Goal: Task Accomplishment & Management: Use online tool/utility

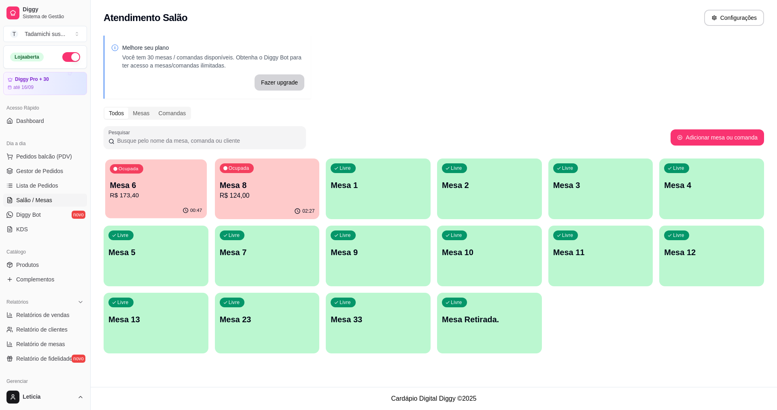
click at [143, 189] on p "Mesa 6" at bounding box center [156, 185] width 92 height 11
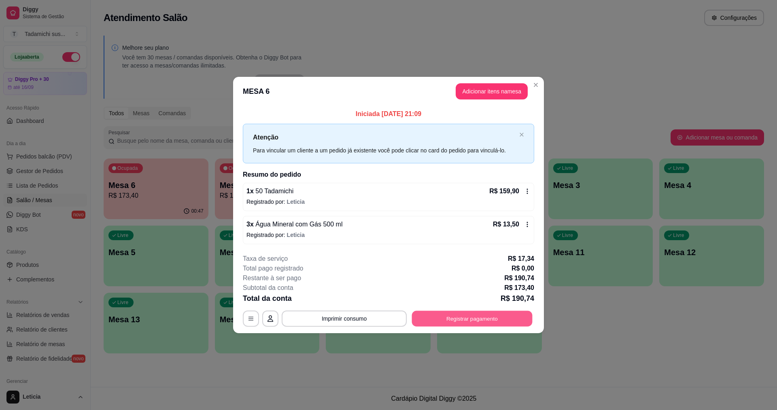
click at [479, 320] on button "Registrar pagamento" at bounding box center [472, 319] width 121 height 16
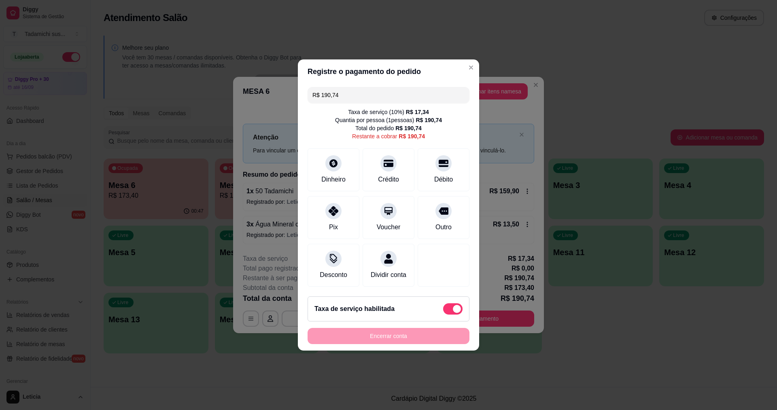
click at [443, 314] on span at bounding box center [452, 308] width 19 height 11
click at [443, 314] on input "checkbox" at bounding box center [445, 313] width 5 height 5
checkbox input "true"
type input "R$ 173,40"
checkbox input "false"
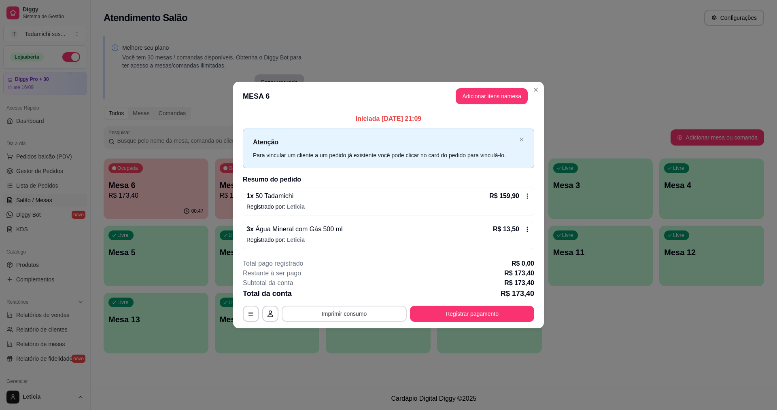
click at [316, 313] on button "Imprimir consumo" at bounding box center [344, 314] width 125 height 16
click at [341, 295] on button "IMPRESSORA HAYOM" at bounding box center [346, 295] width 62 height 13
click at [482, 312] on button "Registrar pagamento" at bounding box center [472, 314] width 124 height 16
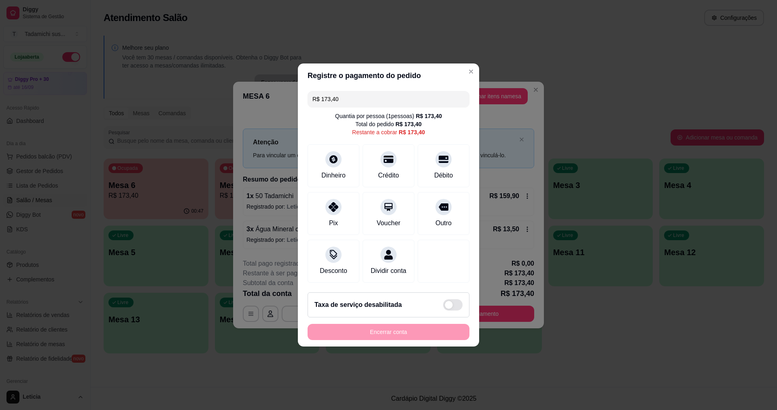
click at [345, 91] on input "R$ 173,40" at bounding box center [388, 99] width 152 height 16
click at [385, 163] on div "Crédito" at bounding box center [388, 164] width 57 height 47
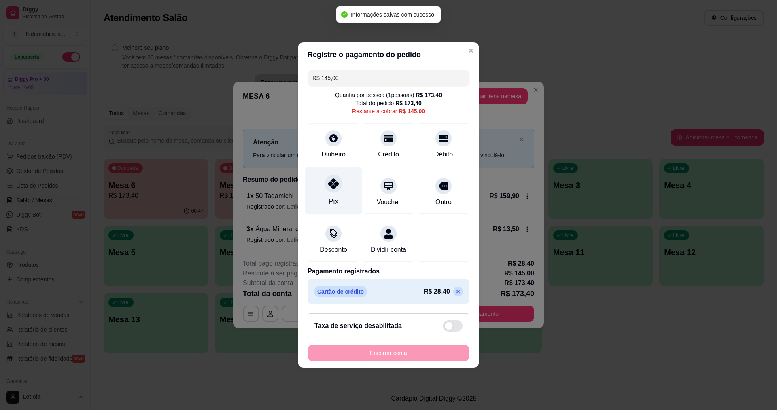
click at [335, 191] on div "Pix" at bounding box center [333, 191] width 57 height 47
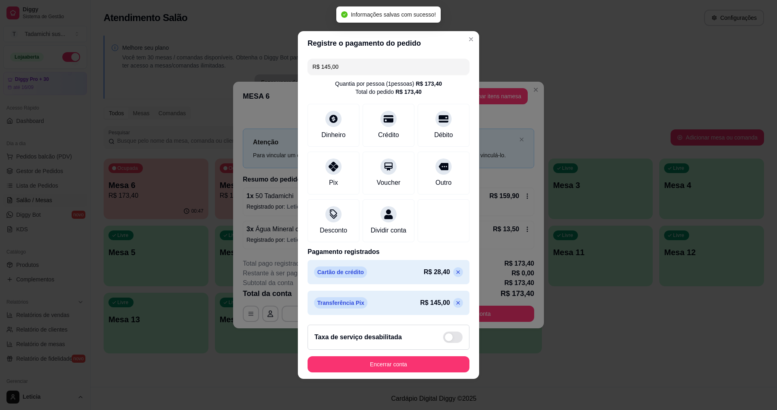
type input "R$ 0,00"
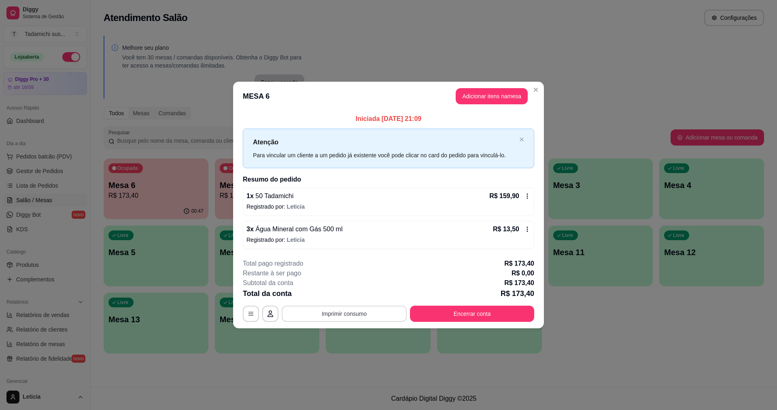
click at [319, 317] on button "Imprimir consumo" at bounding box center [344, 314] width 125 height 16
click at [351, 295] on button "IMPRESSORA HAYOM" at bounding box center [346, 295] width 62 height 13
click at [451, 316] on button "Encerrar conta" at bounding box center [472, 314] width 124 height 16
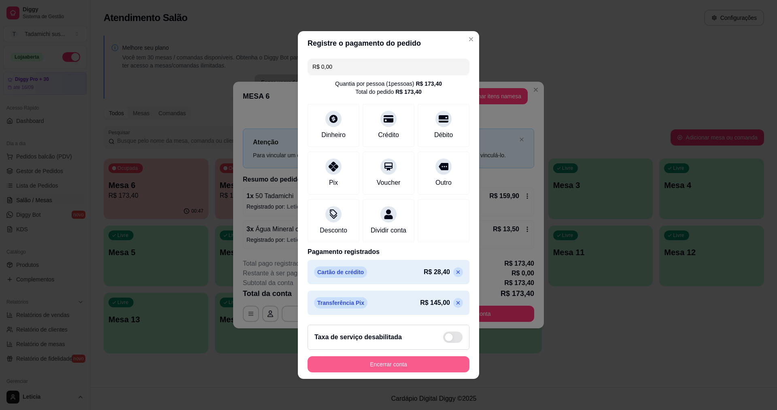
click at [437, 364] on button "Encerrar conta" at bounding box center [389, 364] width 162 height 16
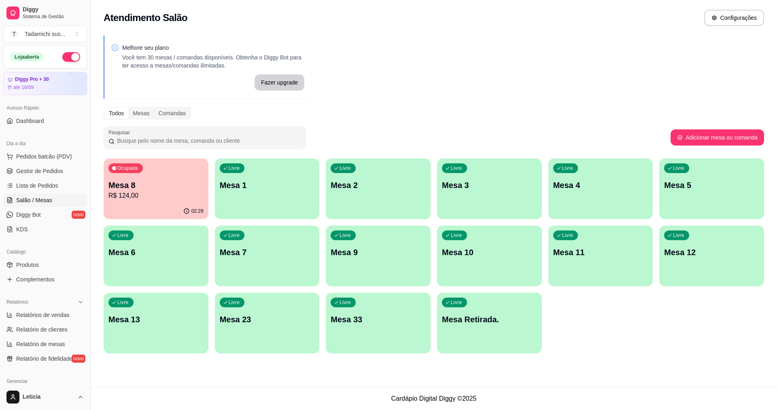
click at [205, 159] on div "Ocupada Mesa 8 R$ 124,00" at bounding box center [156, 181] width 105 height 45
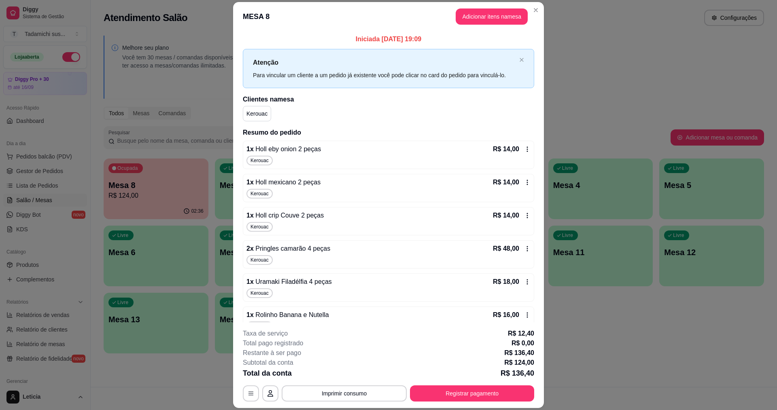
click at [524, 148] on icon at bounding box center [527, 149] width 6 height 6
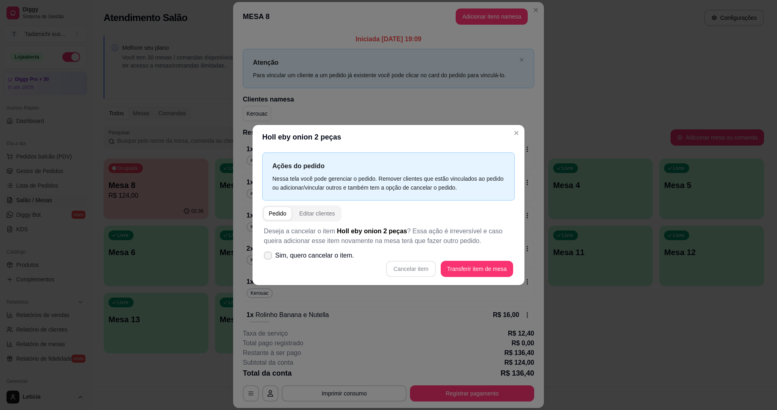
click at [267, 259] on span at bounding box center [268, 256] width 8 height 8
click at [267, 259] on input "Sim, quero cancelar o item." at bounding box center [265, 259] width 5 height 5
checkbox input "true"
click at [422, 271] on button "Cancelar item" at bounding box center [410, 269] width 49 height 16
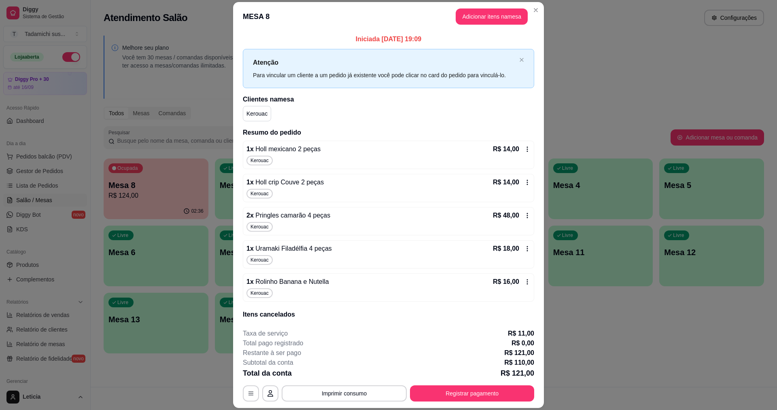
click at [524, 149] on icon at bounding box center [527, 149] width 6 height 6
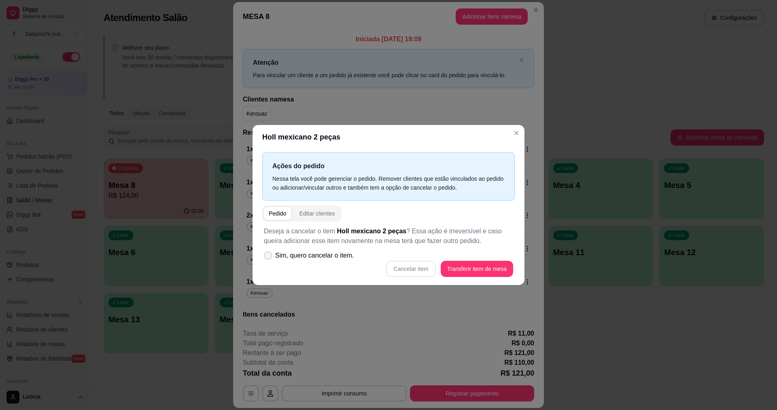
click at [269, 259] on span at bounding box center [268, 256] width 8 height 8
click at [269, 259] on input "Sim, quero cancelar o item." at bounding box center [265, 259] width 5 height 5
checkbox input "true"
click at [424, 268] on button "Cancelar item" at bounding box center [410, 269] width 49 height 16
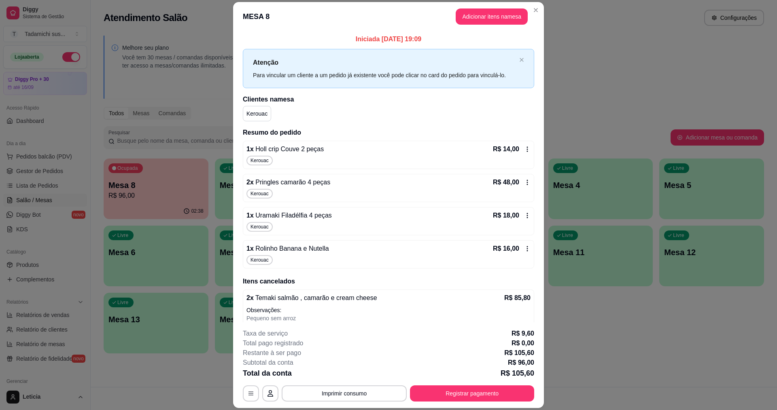
click at [524, 149] on icon at bounding box center [527, 149] width 6 height 6
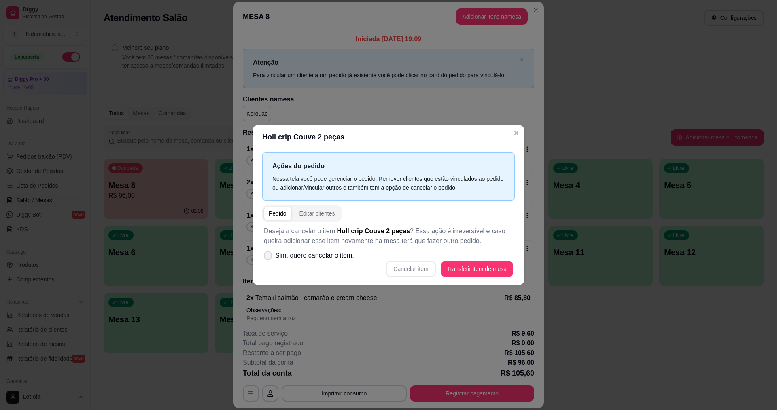
click at [271, 258] on icon at bounding box center [268, 255] width 6 height 5
click at [269, 258] on input "Sim, quero cancelar o item." at bounding box center [265, 259] width 5 height 5
checkbox input "true"
click at [416, 266] on button "Cancelar item" at bounding box center [411, 269] width 48 height 16
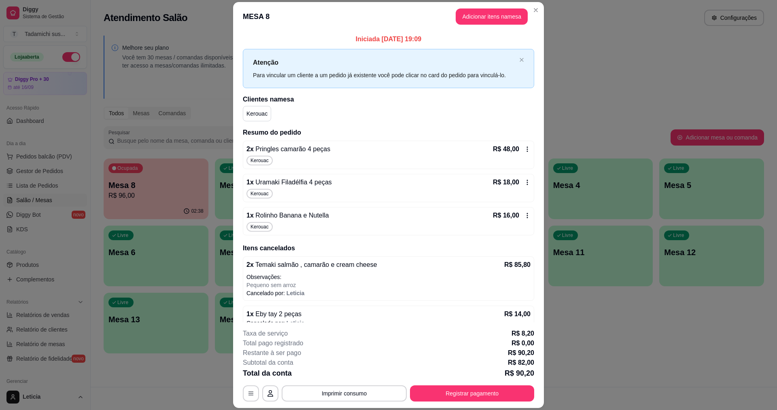
click at [524, 151] on icon at bounding box center [527, 149] width 6 height 6
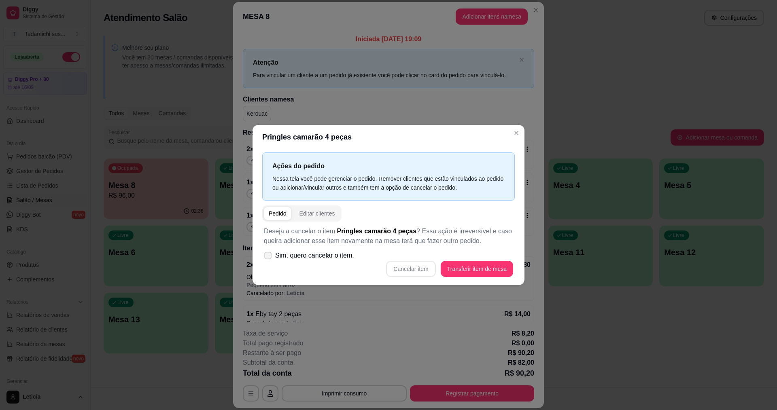
click at [269, 257] on icon at bounding box center [268, 255] width 6 height 4
click at [269, 257] on input "Sim, quero cancelar o item." at bounding box center [265, 259] width 5 height 5
checkbox input "true"
click at [420, 267] on button "Cancelar item" at bounding box center [410, 269] width 49 height 16
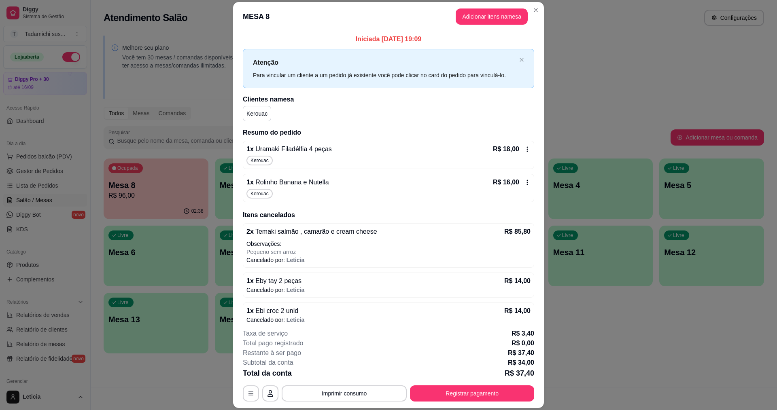
click at [524, 149] on icon at bounding box center [527, 149] width 6 height 6
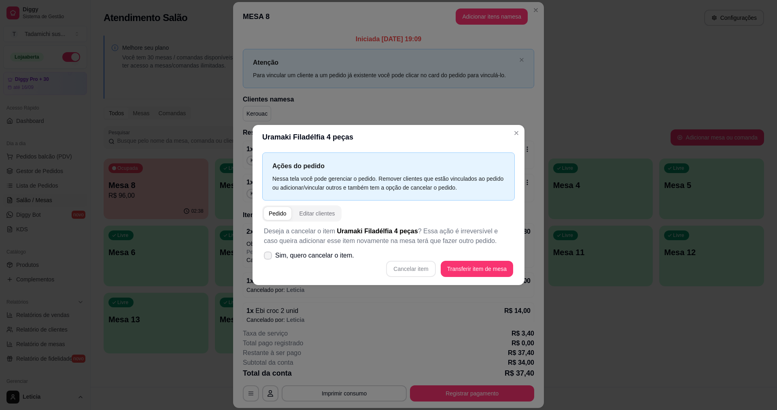
click at [267, 256] on icon at bounding box center [268, 255] width 6 height 5
click at [267, 257] on input "Sim, quero cancelar o item." at bounding box center [265, 259] width 5 height 5
checkbox input "true"
click at [405, 268] on button "Cancelar item" at bounding box center [411, 269] width 48 height 16
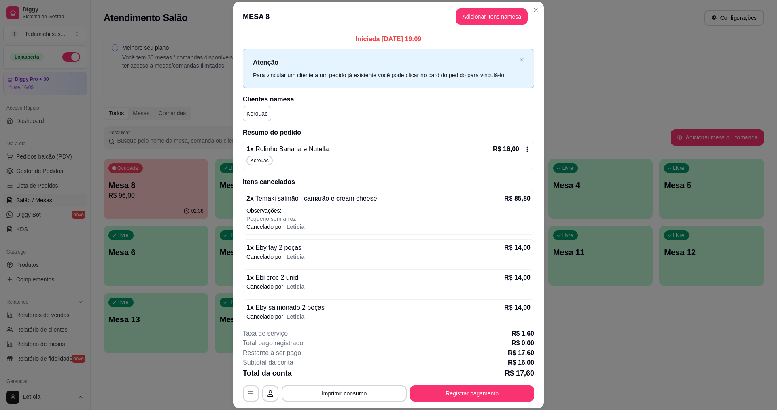
click at [524, 147] on icon at bounding box center [527, 149] width 6 height 6
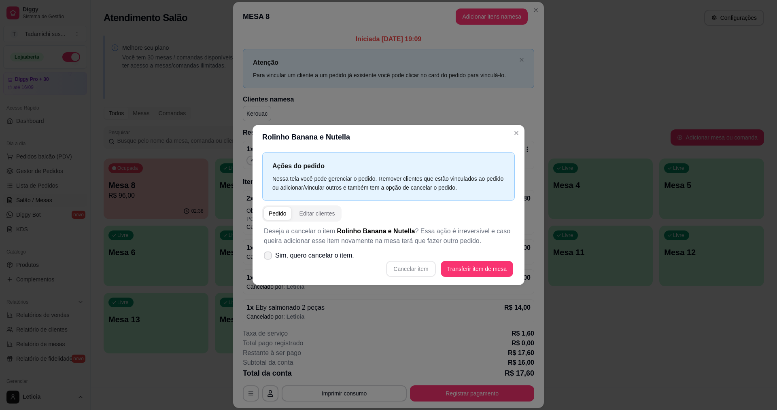
click at [266, 259] on span at bounding box center [268, 256] width 8 height 8
click at [266, 259] on input "Sim, quero cancelar o item." at bounding box center [265, 259] width 5 height 5
checkbox input "true"
click at [405, 265] on button "Cancelar item" at bounding box center [410, 269] width 49 height 16
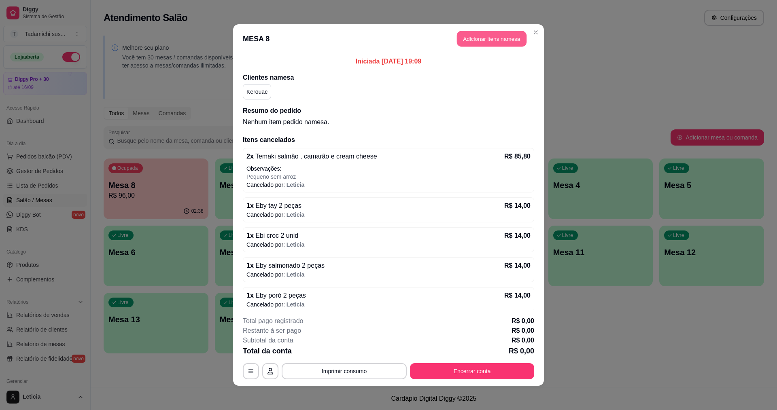
click at [477, 33] on button "Adicionar itens na mesa" at bounding box center [492, 39] width 70 height 16
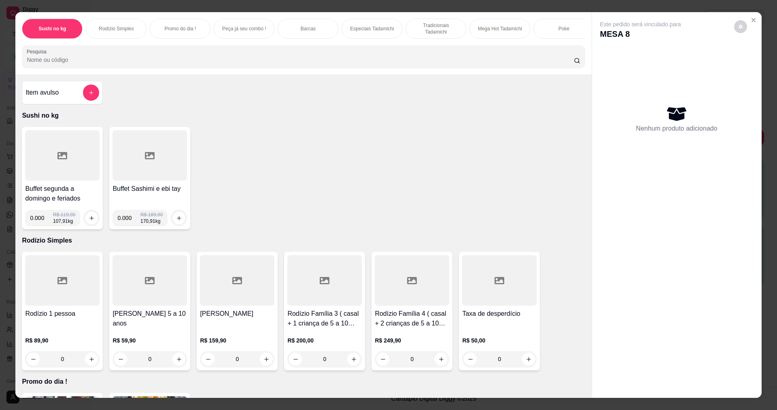
click at [69, 164] on div at bounding box center [62, 155] width 74 height 51
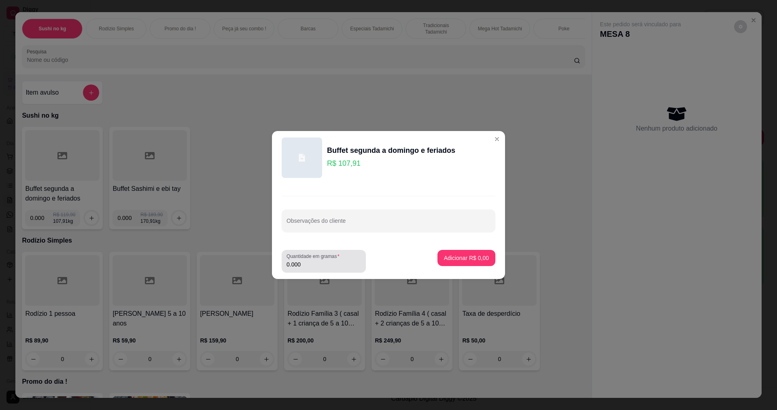
click at [310, 261] on input "0.000" at bounding box center [323, 265] width 74 height 8
type input "0.230"
click at [461, 261] on p "Adicionar R$ 24,82" at bounding box center [465, 258] width 48 height 8
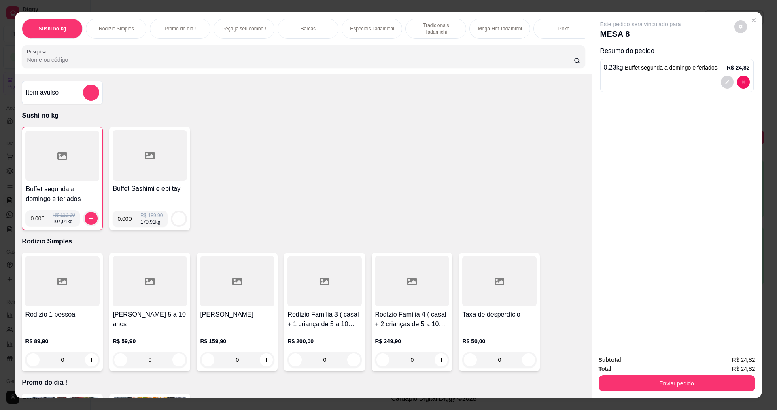
click at [80, 159] on div at bounding box center [62, 156] width 74 height 51
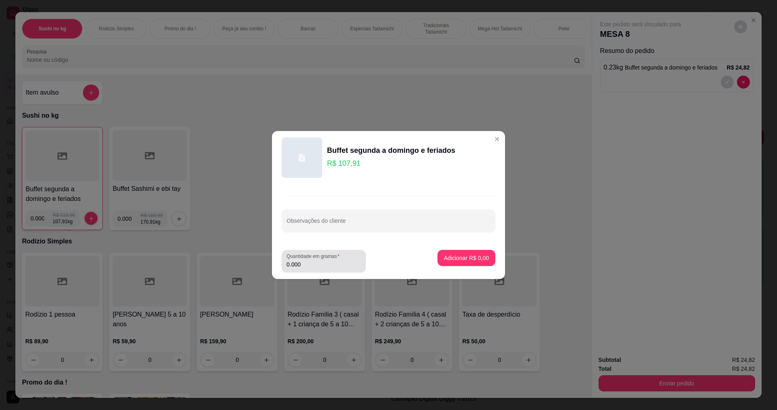
click at [344, 261] on input "0.000" at bounding box center [323, 265] width 74 height 8
type input "0.146"
click at [463, 259] on p "Adicionar R$ 15,75" at bounding box center [465, 258] width 48 height 8
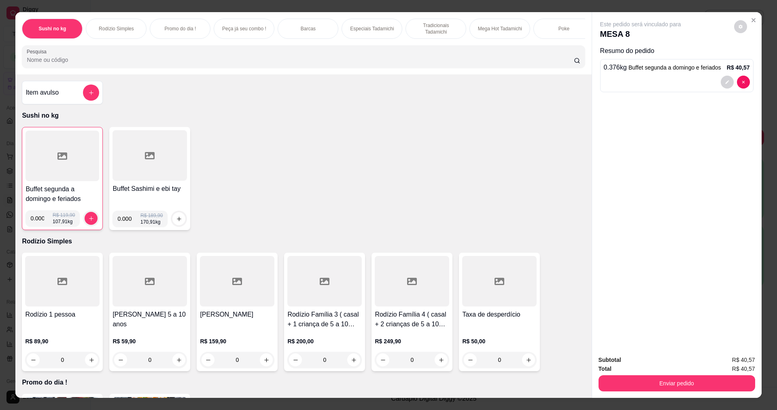
click at [78, 178] on div at bounding box center [62, 156] width 74 height 51
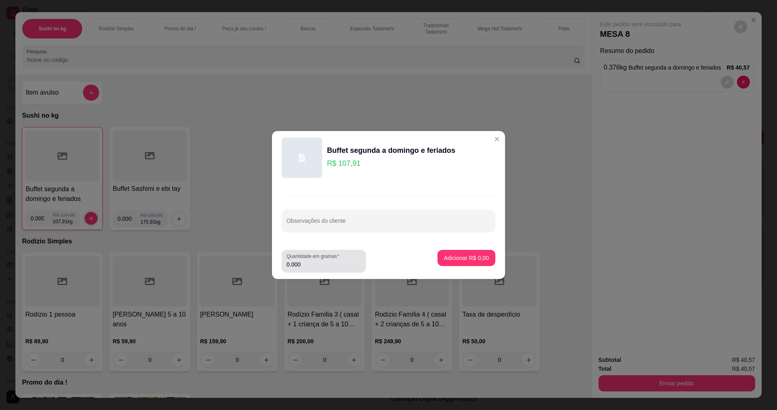
click at [305, 263] on input "0.000" at bounding box center [323, 265] width 74 height 8
type input "0.382"
click at [473, 258] on p "Adicionar R$ 41,22" at bounding box center [465, 258] width 48 height 8
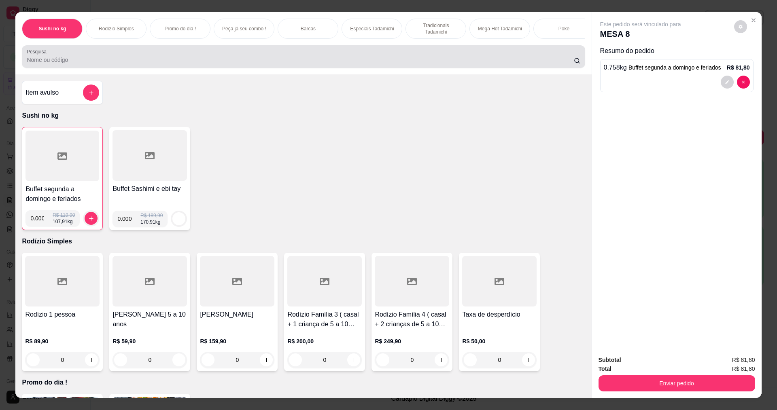
click at [121, 64] on input "Pesquisa" at bounding box center [300, 60] width 547 height 8
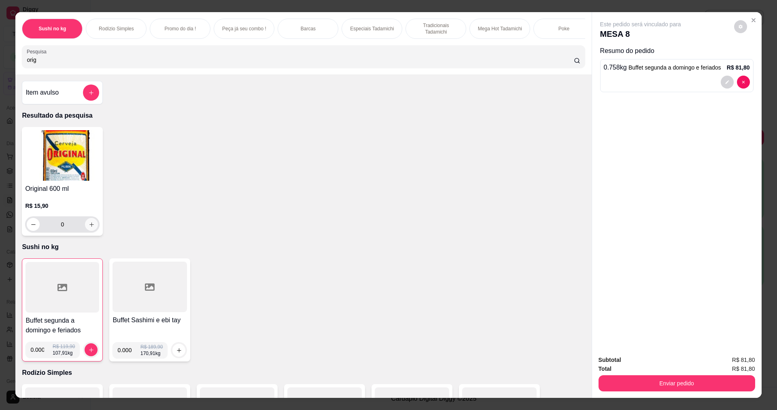
type input "orig"
click at [91, 228] on icon "increase-product-quantity" at bounding box center [92, 225] width 6 height 6
click at [91, 230] on button "increase-product-quantity" at bounding box center [91, 224] width 13 height 13
type input "2"
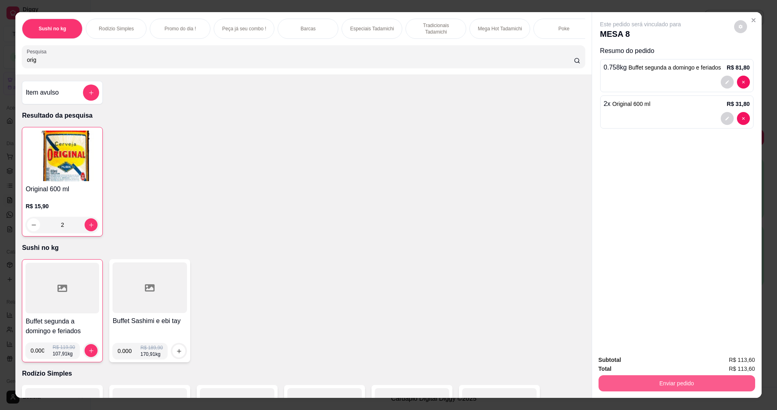
click at [681, 385] on button "Enviar pedido" at bounding box center [676, 384] width 157 height 16
click at [673, 361] on button "Não registrar e enviar pedido" at bounding box center [650, 363] width 84 height 15
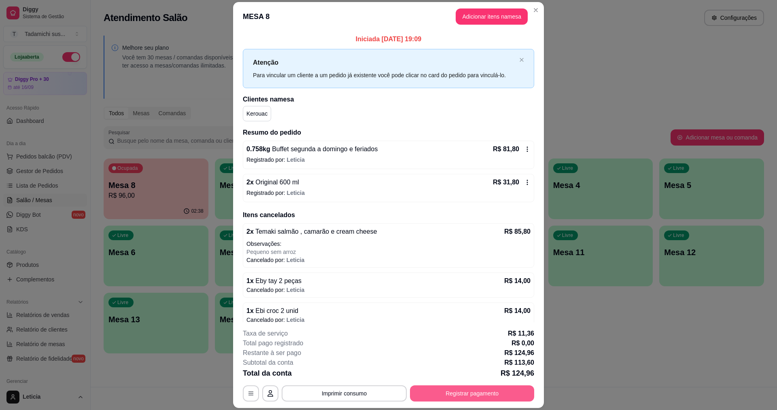
click at [498, 400] on button "Registrar pagamento" at bounding box center [472, 394] width 124 height 16
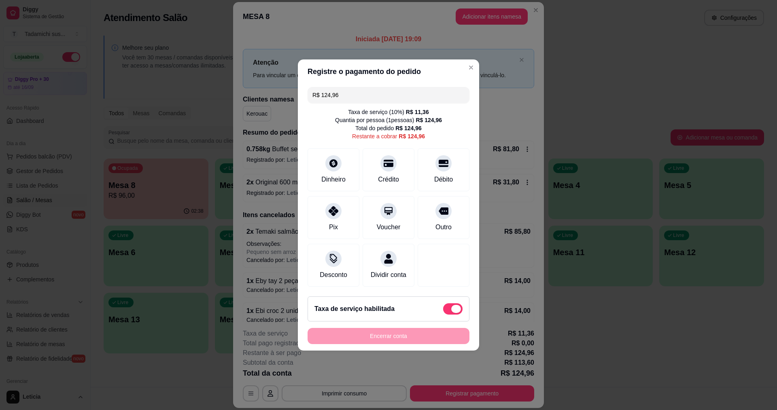
click at [443, 314] on span at bounding box center [452, 308] width 19 height 11
click at [443, 314] on input "checkbox" at bounding box center [445, 313] width 5 height 5
checkbox input "true"
type input "R$ 113,60"
checkbox input "false"
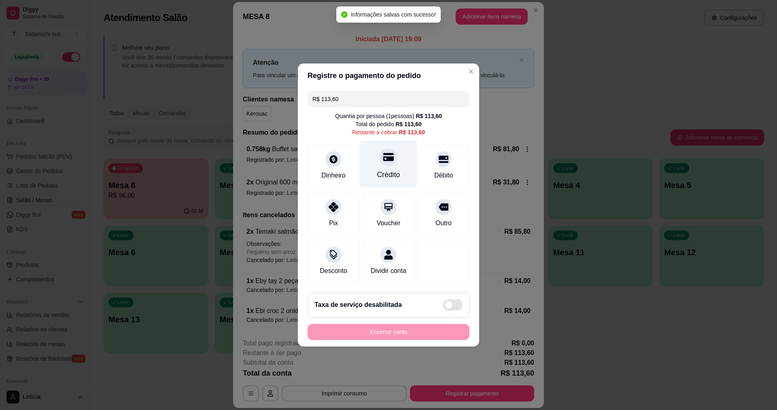
click at [388, 160] on div at bounding box center [389, 157] width 18 height 18
type input "R$ 0,00"
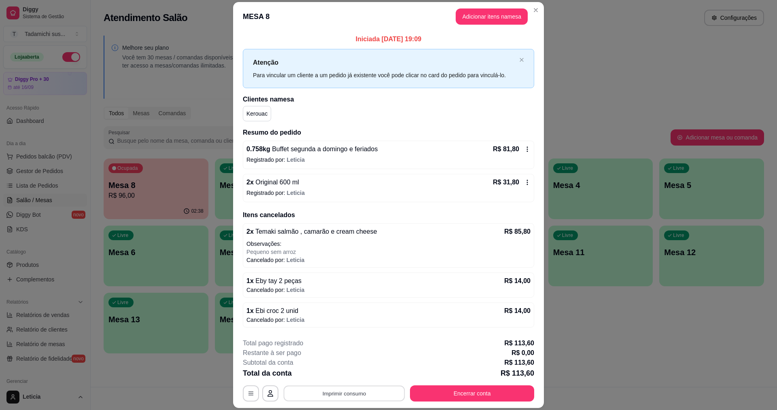
click at [362, 388] on button "Imprimir consumo" at bounding box center [344, 394] width 121 height 16
click at [358, 376] on button "IMPRESSORA HAYOM" at bounding box center [343, 375] width 62 height 13
click at [491, 394] on button "Encerrar conta" at bounding box center [472, 394] width 124 height 16
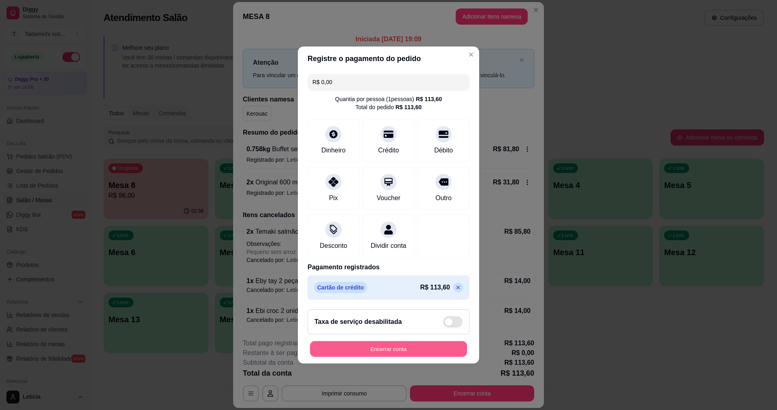
click at [416, 353] on button "Encerrar conta" at bounding box center [388, 350] width 157 height 16
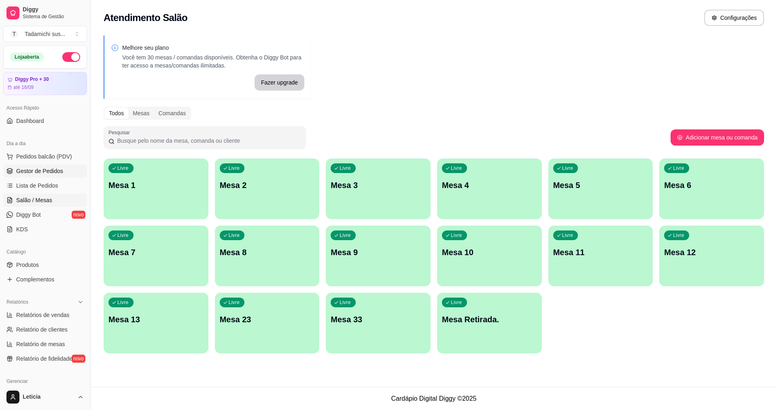
click at [42, 170] on span "Gestor de Pedidos" at bounding box center [39, 171] width 47 height 8
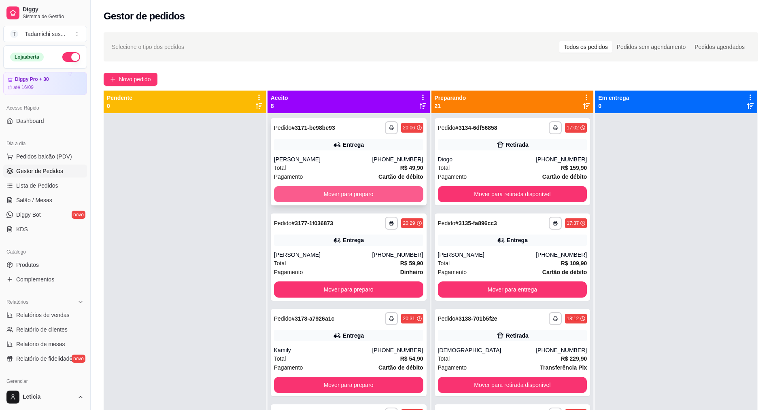
click at [313, 188] on button "Mover para preparo" at bounding box center [348, 194] width 149 height 16
click at [312, 191] on button "Mover para preparo" at bounding box center [348, 195] width 145 height 16
click at [312, 191] on div "Mover para preparo" at bounding box center [348, 194] width 149 height 16
click at [366, 196] on button "Mover para preparo" at bounding box center [348, 194] width 149 height 16
click at [365, 196] on button "Mover para preparo" at bounding box center [348, 194] width 149 height 16
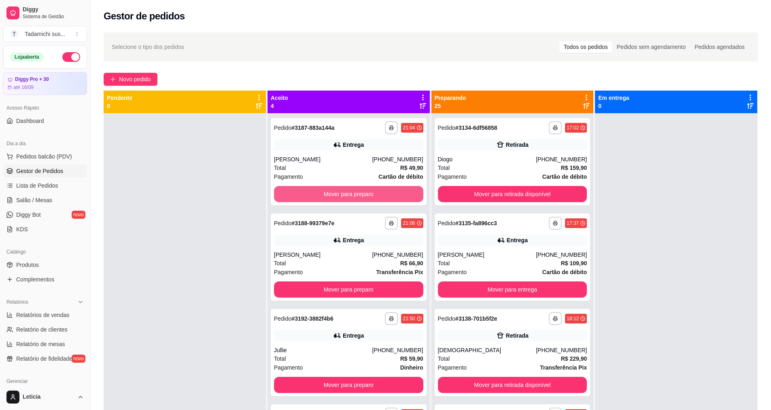
click at [365, 196] on button "Mover para preparo" at bounding box center [348, 194] width 149 height 16
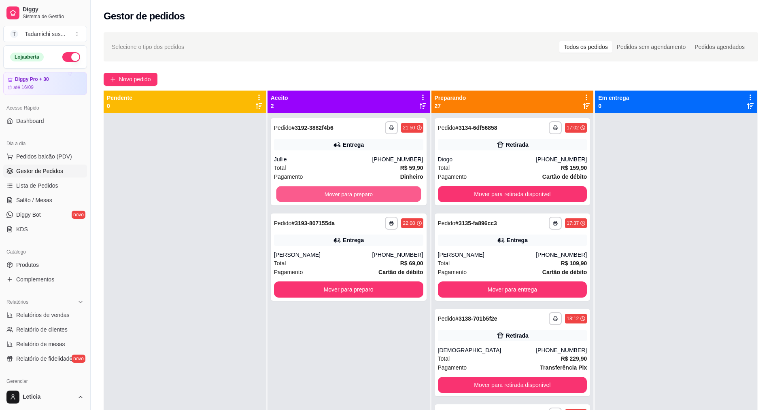
click at [365, 196] on button "Mover para preparo" at bounding box center [348, 195] width 145 height 16
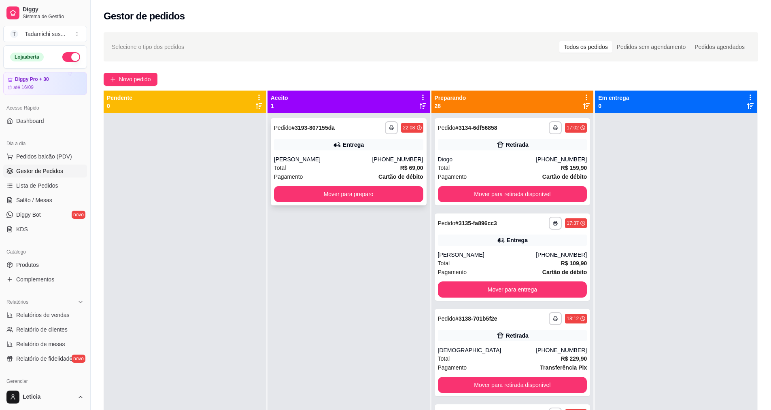
click at [311, 135] on div "**********" at bounding box center [349, 161] width 156 height 87
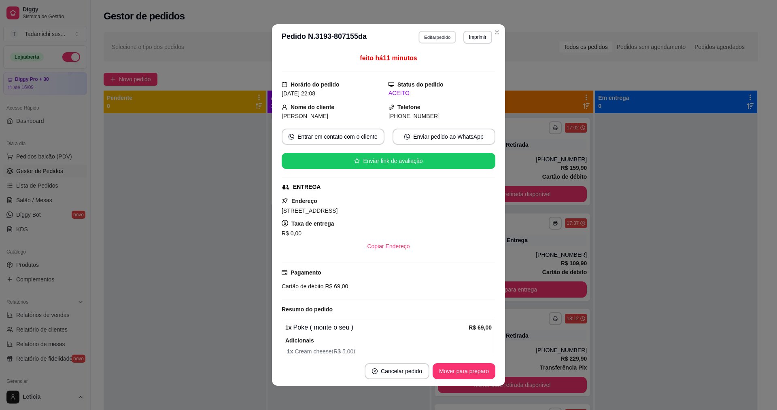
click at [431, 35] on button "Editar pedido" at bounding box center [438, 37] width 38 height 13
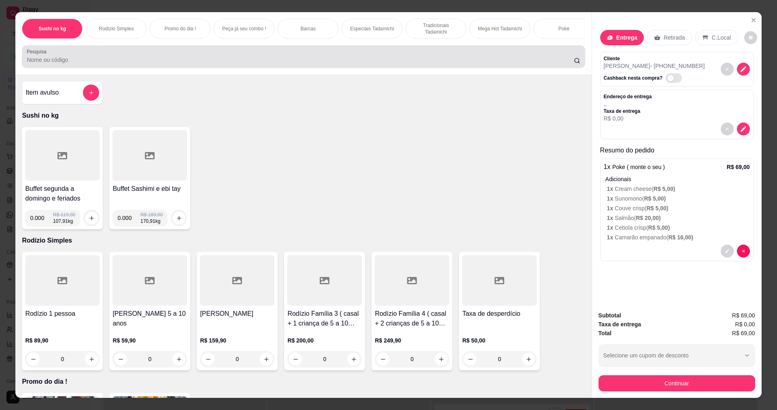
click at [78, 64] on input "Pesquisa" at bounding box center [300, 60] width 547 height 8
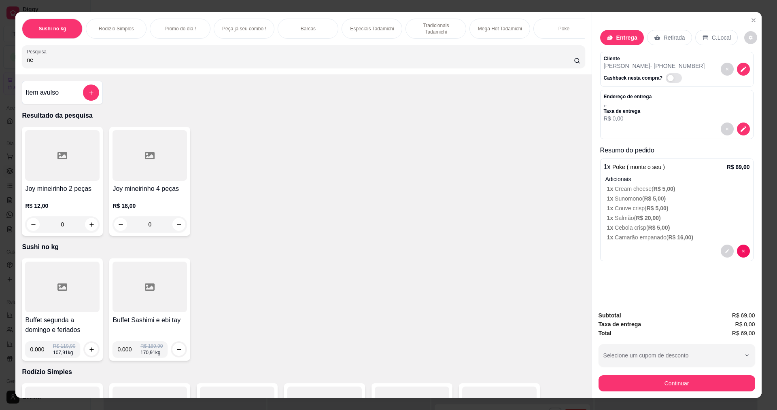
type input "n"
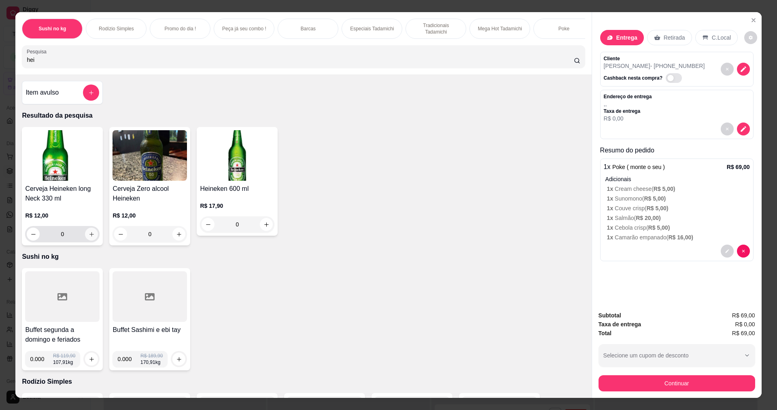
type input "hei"
click at [89, 238] on icon "increase-product-quantity" at bounding box center [92, 234] width 6 height 6
type input "2"
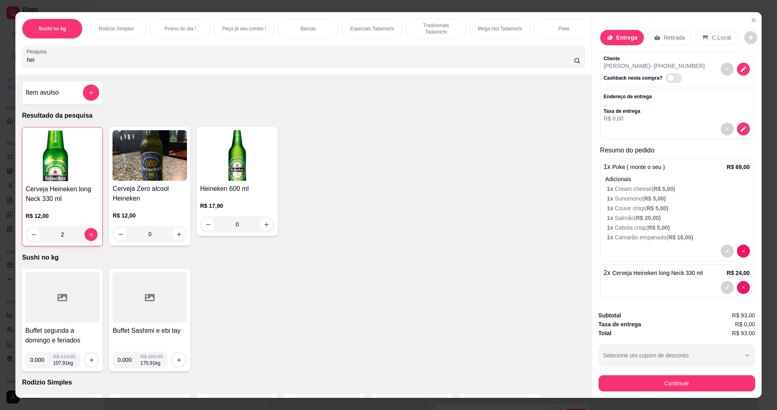
click at [621, 36] on p "Entrega" at bounding box center [626, 38] width 21 height 8
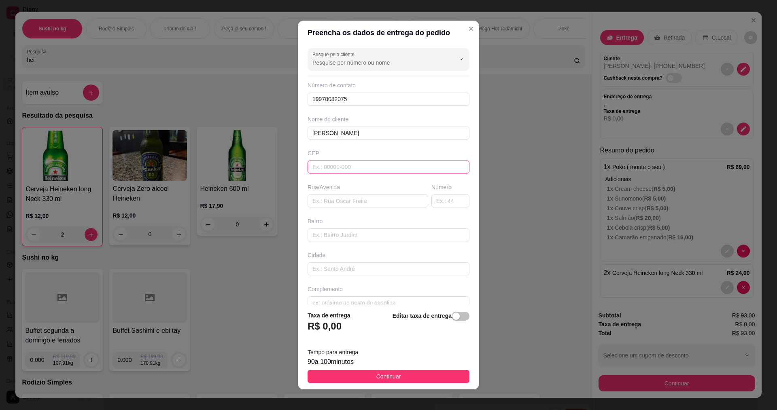
click at [352, 171] on input "text" at bounding box center [389, 167] width 162 height 13
paste input "35700511"
type input "35700511"
type input "Rua Tapajós"
type input "Manoa"
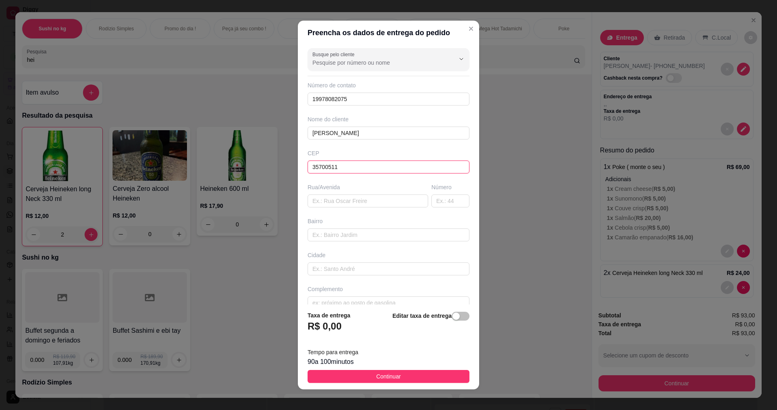
type input "Sete Lagoas"
type input "35700511"
click at [446, 201] on input "text" at bounding box center [450, 201] width 38 height 13
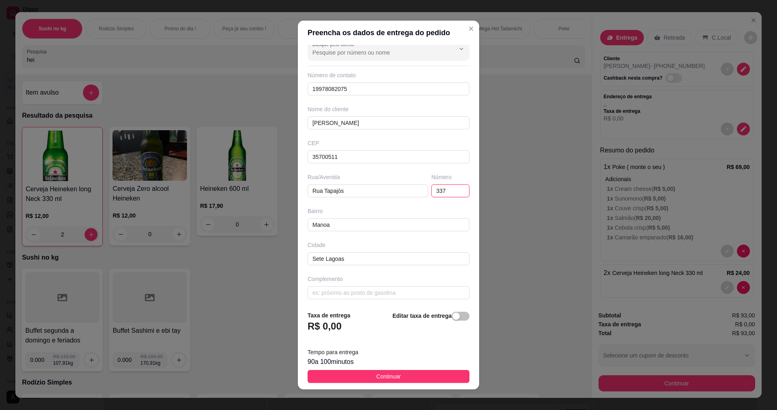
scroll to position [13, 0]
type input "337"
click at [331, 288] on input "text" at bounding box center [389, 290] width 162 height 13
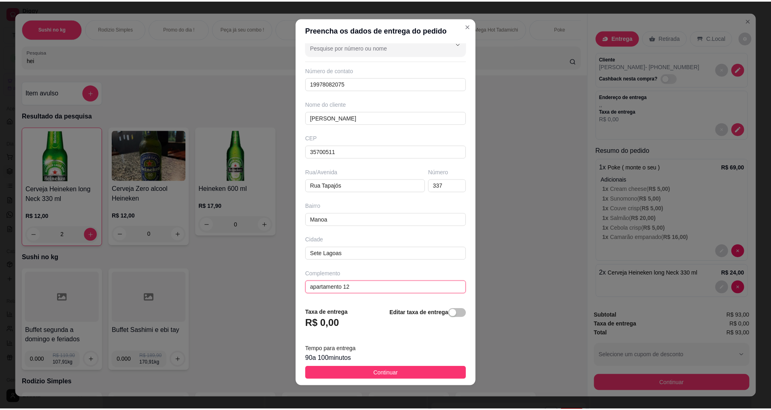
scroll to position [5, 0]
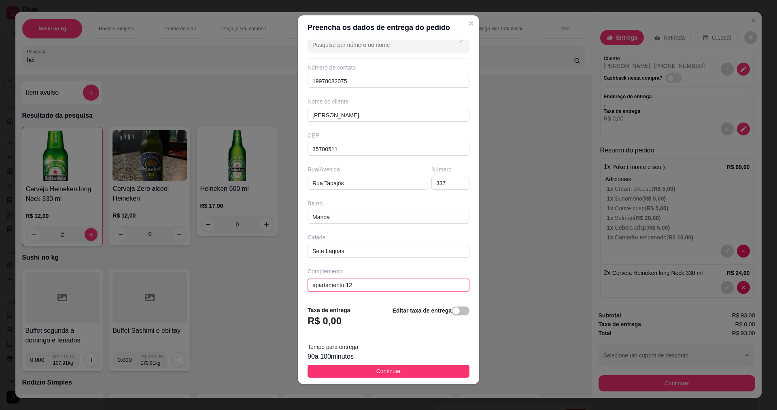
type input "apartamento 12"
click at [403, 369] on button "Continuar" at bounding box center [389, 371] width 162 height 13
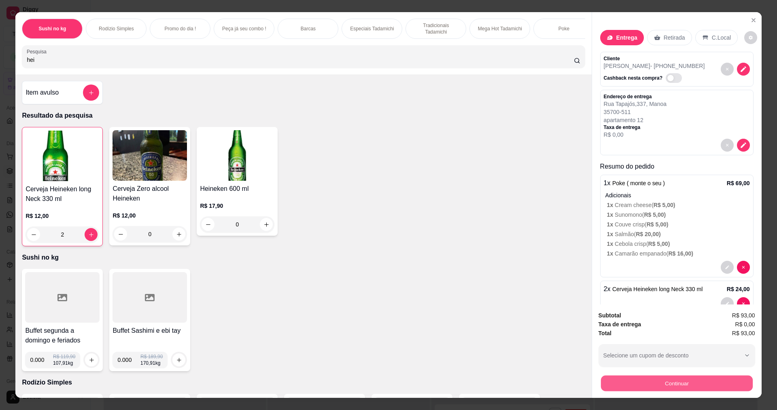
click at [619, 380] on button "Continuar" at bounding box center [676, 384] width 152 height 16
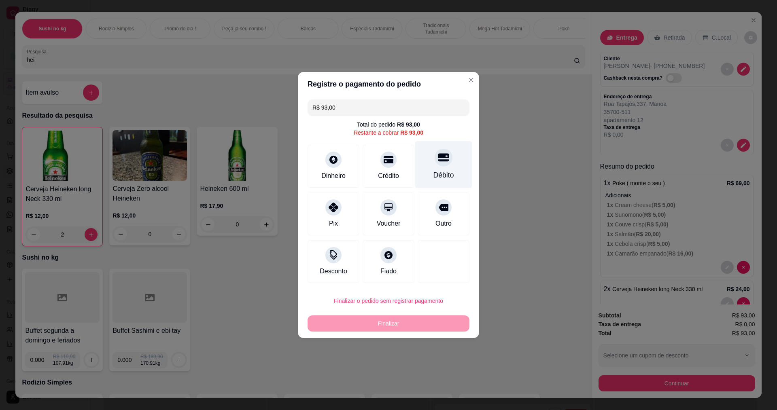
click at [439, 170] on div "Débito" at bounding box center [443, 175] width 21 height 11
type input "R$ 0,00"
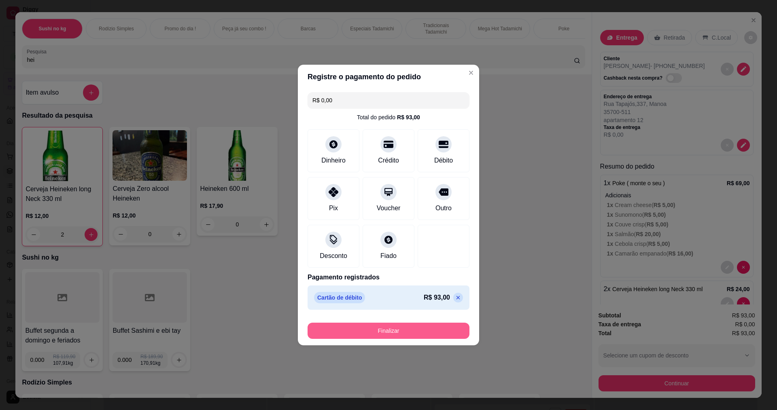
click at [369, 333] on button "Finalizar" at bounding box center [389, 331] width 162 height 16
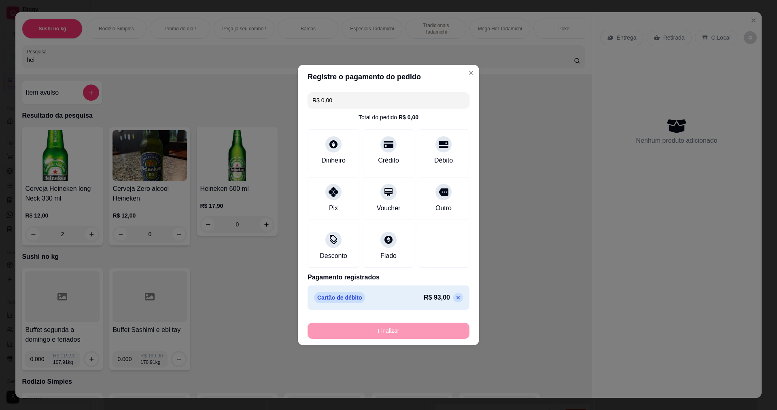
type input "0"
type input "-R$ 93,00"
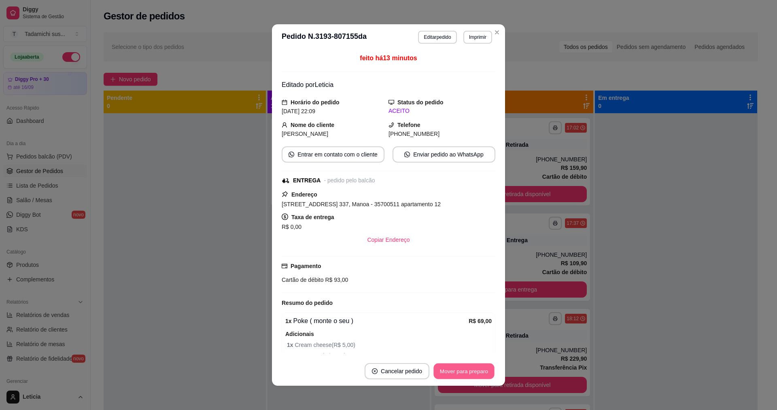
click at [458, 373] on button "Mover para preparo" at bounding box center [463, 372] width 61 height 16
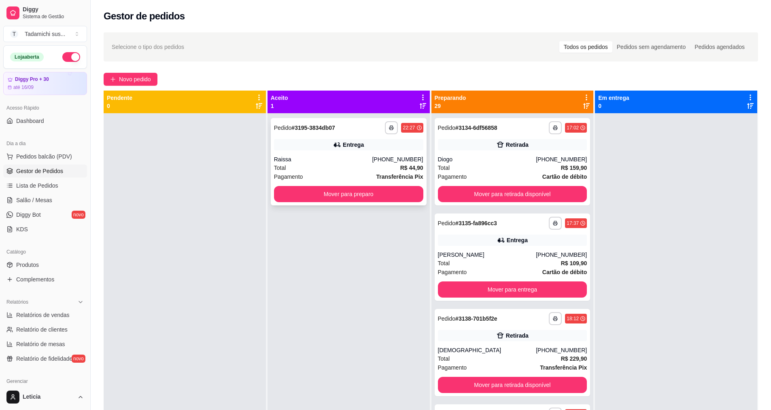
click at [313, 130] on strong "# 3195-3834db07" at bounding box center [312, 128] width 43 height 6
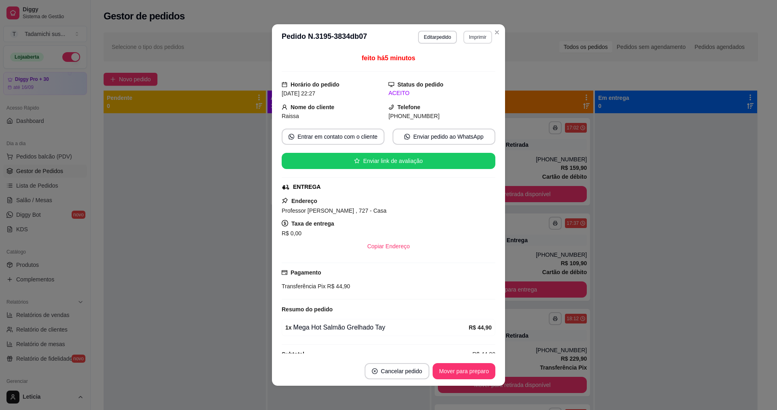
click at [473, 38] on button "Imprimir" at bounding box center [477, 37] width 29 height 13
click at [462, 65] on button "IMPRESSORA" at bounding box center [457, 65] width 62 height 13
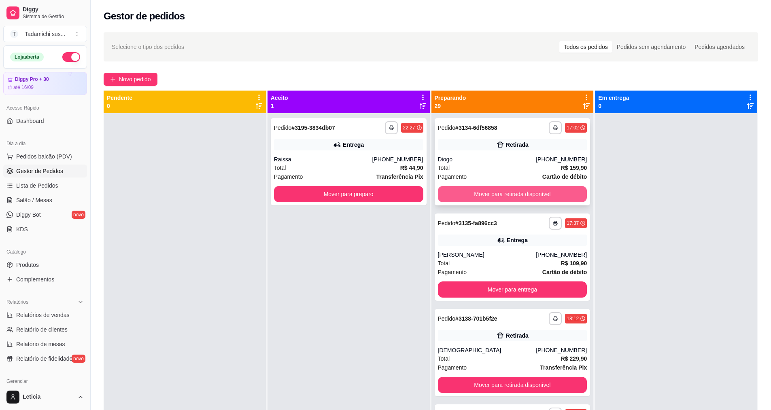
click at [503, 193] on button "Mover para retirada disponível" at bounding box center [512, 194] width 149 height 16
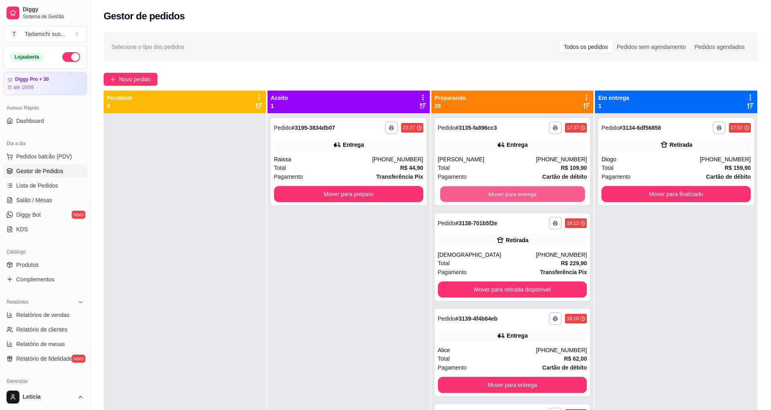
click at [503, 193] on button "Mover para entrega" at bounding box center [512, 195] width 145 height 16
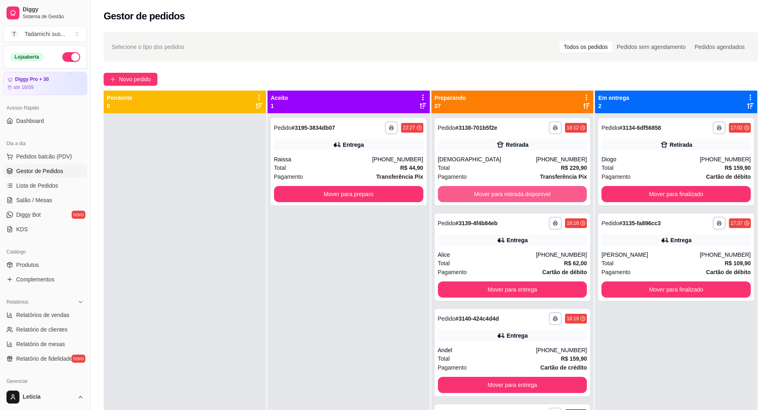
click at [503, 193] on button "Mover para retirada disponível" at bounding box center [512, 194] width 149 height 16
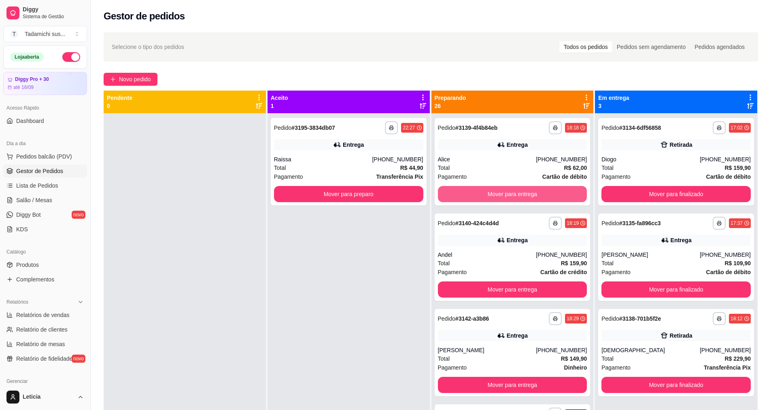
click at [503, 193] on button "Mover para entrega" at bounding box center [512, 194] width 149 height 16
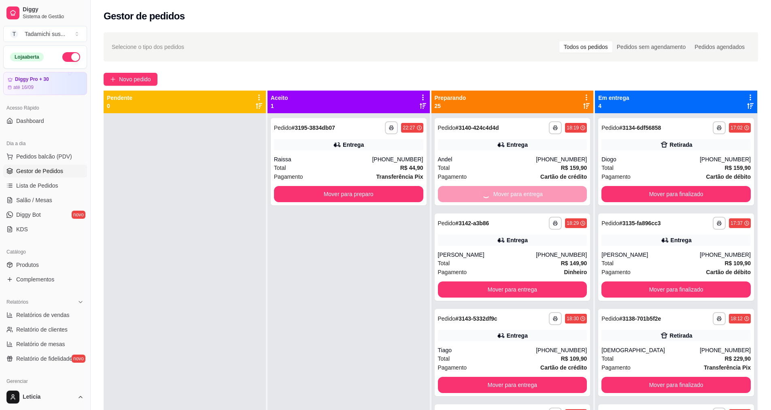
click at [503, 282] on button "Mover para entrega" at bounding box center [512, 290] width 149 height 16
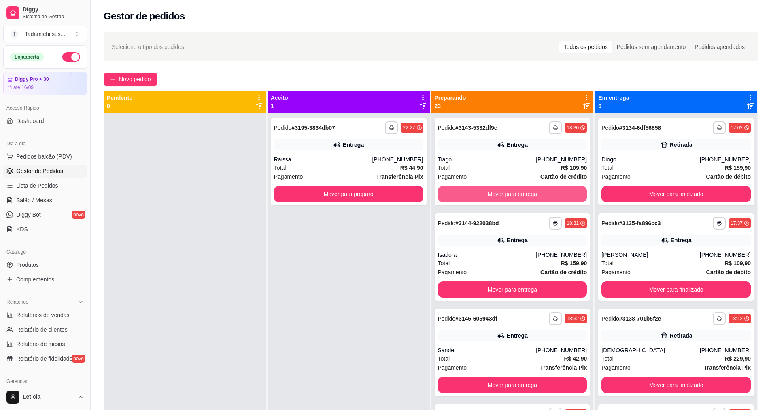
click at [503, 193] on button "Mover para entrega" at bounding box center [512, 194] width 149 height 16
click at [503, 193] on button "Mover para entrega" at bounding box center [512, 195] width 145 height 16
click at [503, 193] on button "Mover para entrega" at bounding box center [512, 194] width 149 height 16
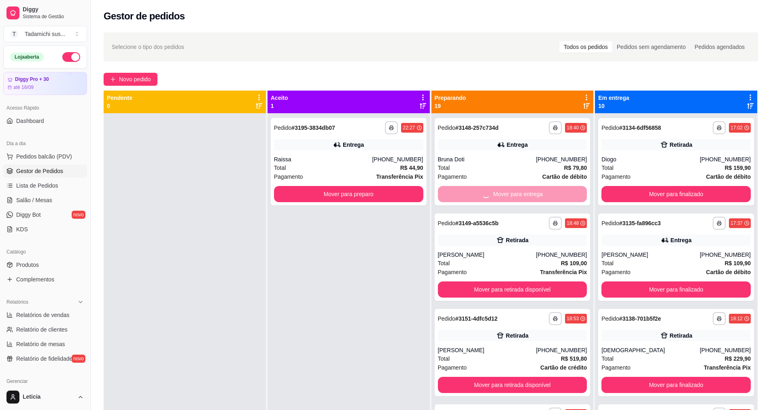
click at [503, 282] on button "Mover para retirada disponível" at bounding box center [512, 290] width 149 height 16
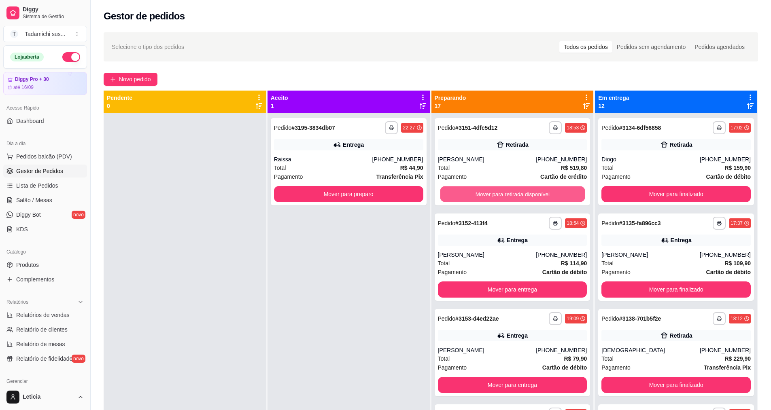
click at [503, 193] on button "Mover para retirada disponível" at bounding box center [512, 195] width 145 height 16
click at [503, 193] on button "Mover para entrega" at bounding box center [512, 194] width 149 height 16
click at [503, 193] on button "Mover para entrega" at bounding box center [512, 195] width 145 height 16
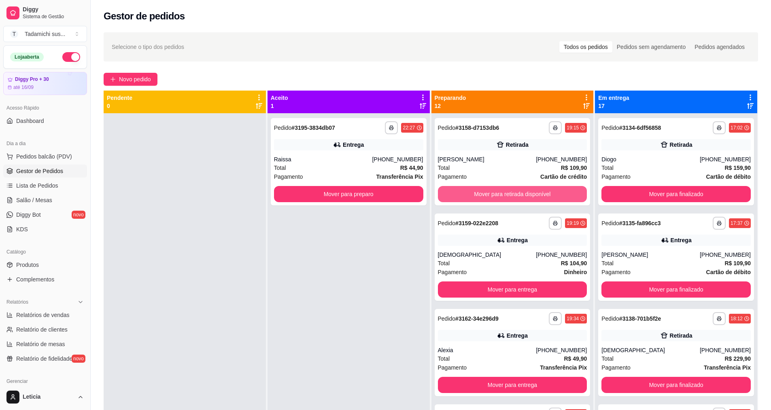
click at [503, 193] on button "Mover para retirada disponível" at bounding box center [512, 194] width 149 height 16
click at [503, 193] on button "Mover para entrega" at bounding box center [512, 195] width 145 height 16
click at [503, 193] on button "Mover para entrega" at bounding box center [512, 194] width 149 height 16
click at [503, 193] on button "Mover para retirada disponível" at bounding box center [512, 195] width 145 height 16
click at [503, 193] on button "Mover para entrega" at bounding box center [512, 194] width 149 height 16
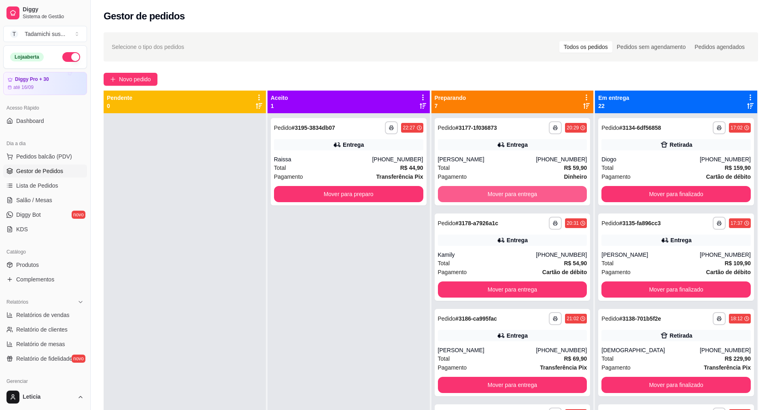
click at [503, 193] on button "Mover para entrega" at bounding box center [512, 194] width 149 height 16
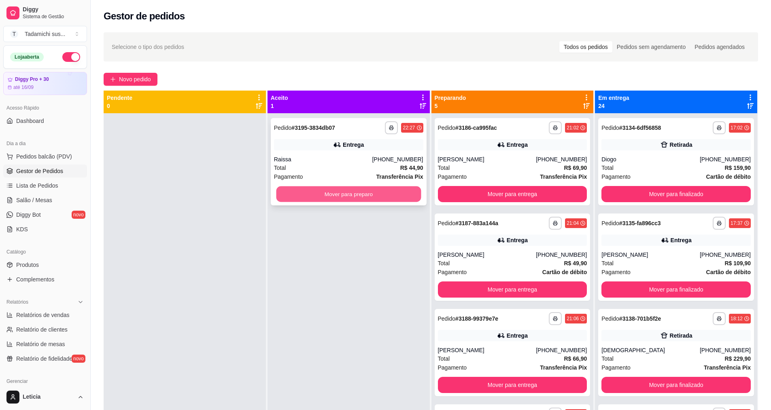
click at [380, 193] on button "Mover para preparo" at bounding box center [348, 195] width 145 height 16
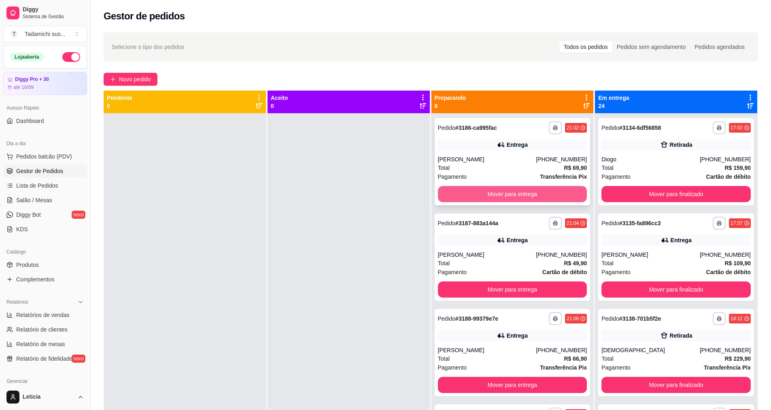
click at [482, 191] on button "Mover para entrega" at bounding box center [512, 194] width 149 height 16
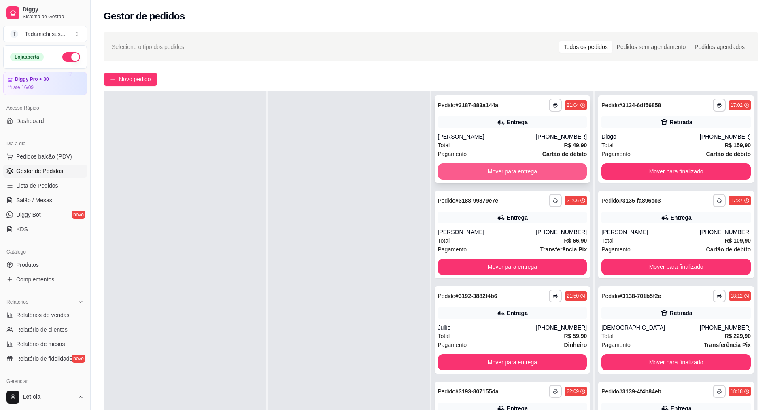
scroll to position [0, 0]
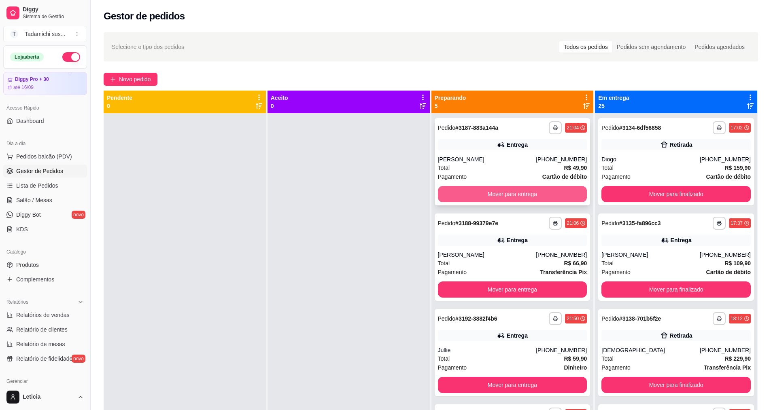
click at [493, 194] on button "Mover para entrega" at bounding box center [512, 194] width 149 height 16
click at [493, 194] on button "Mover para entrega" at bounding box center [512, 195] width 145 height 16
click at [493, 194] on button "Mover para entrega" at bounding box center [512, 194] width 149 height 16
